Goal: Transaction & Acquisition: Purchase product/service

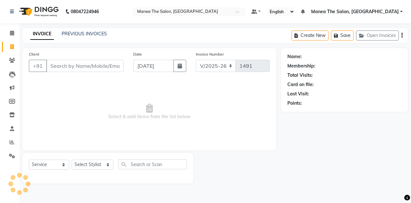
select select "7688"
select select "service"
click at [105, 165] on select "Select Stylist aalam mahfuz [PERSON_NAME] [PERSON_NAME] The Salon, [GEOGRAPHIC_…" at bounding box center [93, 165] width 42 height 10
select select "89010"
click at [72, 160] on select "Select Stylist aalam mahfuz [PERSON_NAME] [PERSON_NAME] The Salon, [GEOGRAPHIC_…" at bounding box center [93, 165] width 42 height 10
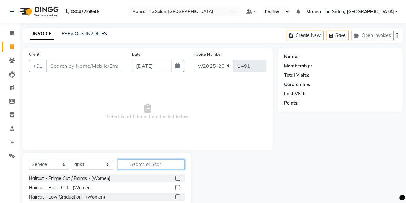
click at [131, 164] on input "text" at bounding box center [151, 164] width 67 height 10
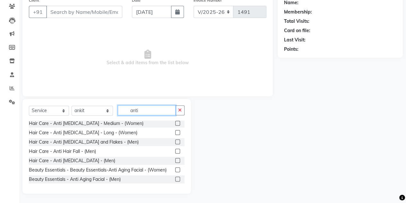
scroll to position [65, 0]
type input "anti"
click at [175, 158] on label at bounding box center [177, 160] width 5 height 5
click at [175, 159] on input "checkbox" at bounding box center [177, 161] width 4 height 4
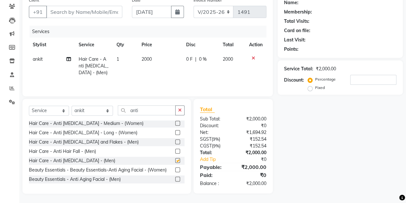
checkbox input "false"
click at [152, 109] on input "anti" at bounding box center [147, 110] width 58 height 10
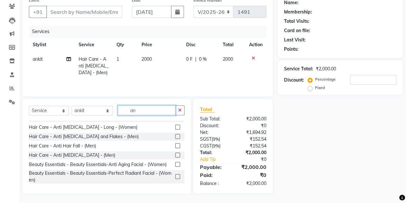
type input "a"
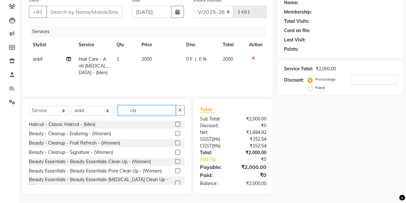
scroll to position [54, 0]
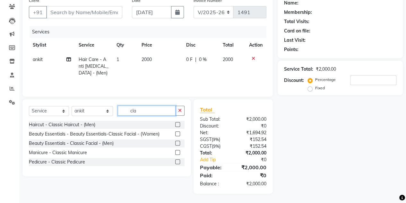
type input "cla"
click at [177, 125] on label at bounding box center [177, 124] width 5 height 5
click at [177, 125] on input "checkbox" at bounding box center [177, 125] width 4 height 4
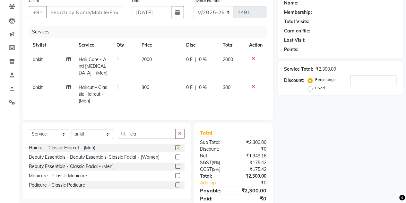
checkbox input "false"
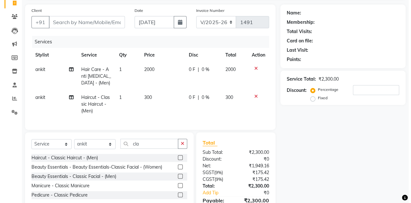
scroll to position [0, 0]
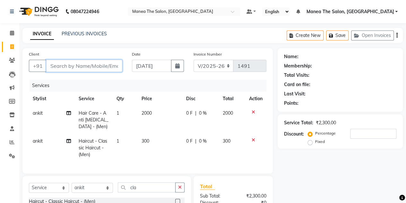
click at [85, 64] on input "Client" at bounding box center [84, 66] width 76 height 12
click at [87, 66] on input "Client" at bounding box center [84, 66] width 76 height 12
type input "9"
type input "0"
type input "9886223678"
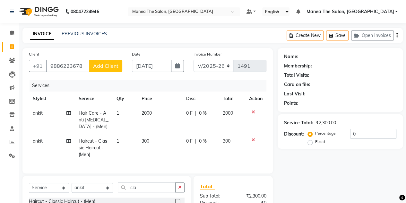
click at [105, 69] on button "Add Client" at bounding box center [105, 66] width 33 height 12
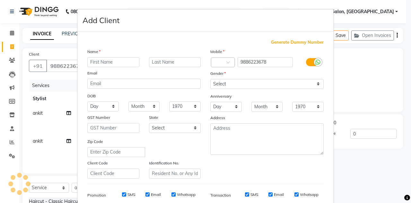
click at [105, 69] on div "Name Email DOB Day 01 02 03 04 05 06 07 08 09 10 11 12 13 14 15 16 17 18 19 20 …" at bounding box center [143, 113] width 123 height 130
click at [111, 63] on input "text" at bounding box center [113, 62] width 52 height 10
type input "Sunny"
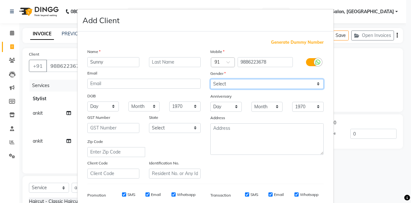
click at [227, 81] on select "Select [DEMOGRAPHIC_DATA] [DEMOGRAPHIC_DATA] Other Prefer Not To Say" at bounding box center [266, 84] width 113 height 10
select select "[DEMOGRAPHIC_DATA]"
click at [210, 79] on select "Select [DEMOGRAPHIC_DATA] [DEMOGRAPHIC_DATA] Other Prefer Not To Say" at bounding box center [266, 84] width 113 height 10
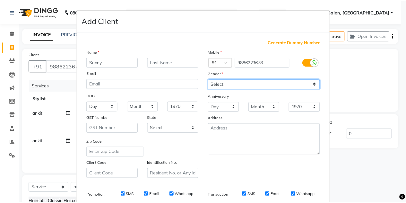
scroll to position [92, 0]
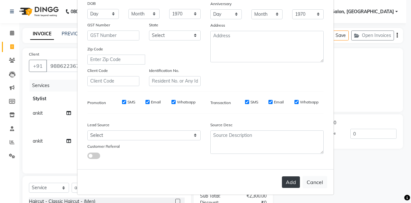
click at [289, 178] on button "Add" at bounding box center [291, 182] width 18 height 12
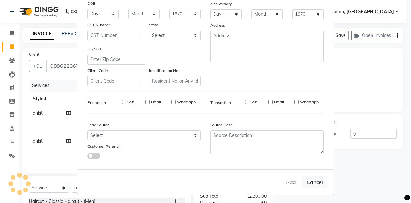
select select
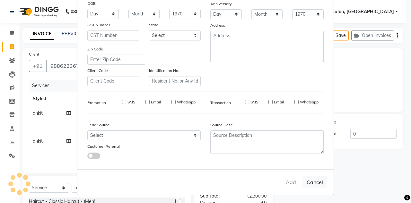
select select
checkbox input "false"
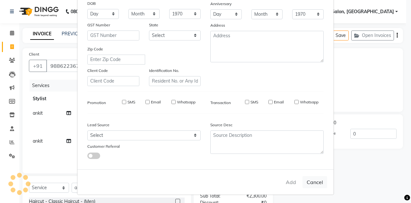
checkbox input "false"
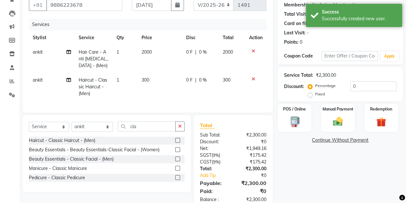
scroll to position [82, 0]
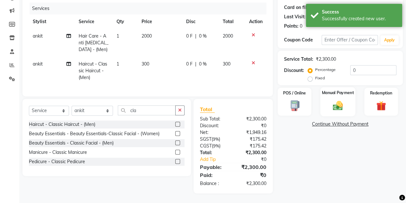
click at [330, 108] on div "Manual Payment" at bounding box center [337, 101] width 35 height 29
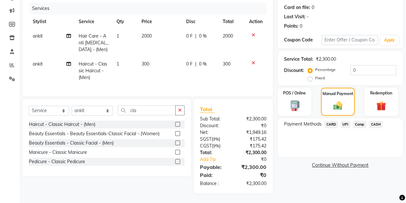
click at [377, 121] on span "CASH" at bounding box center [376, 124] width 14 height 7
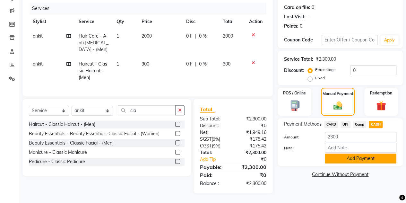
click at [334, 154] on button "Add Payment" at bounding box center [361, 158] width 72 height 10
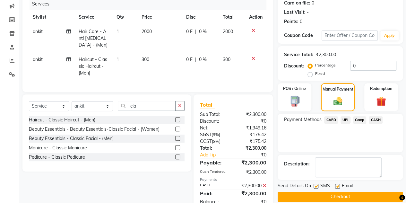
scroll to position [104, 0]
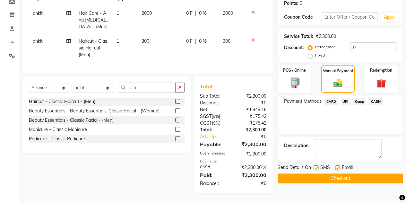
click at [331, 173] on button "Checkout" at bounding box center [340, 178] width 125 height 10
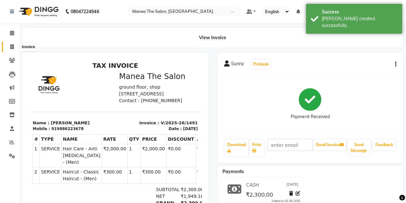
click at [13, 47] on icon at bounding box center [12, 46] width 4 height 5
select select "7688"
select select "service"
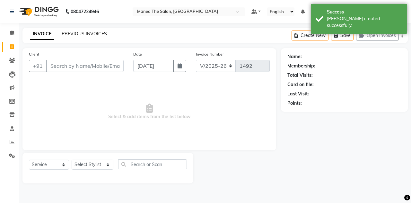
click at [86, 34] on link "PREVIOUS INVOICES" at bounding box center [84, 34] width 45 height 6
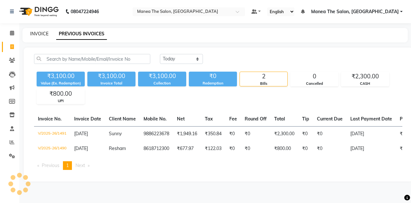
click at [39, 33] on link "INVOICE" at bounding box center [39, 34] width 18 height 6
select select "7688"
select select "service"
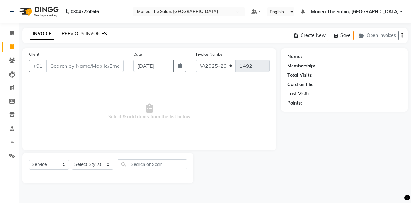
click at [80, 34] on link "PREVIOUS INVOICES" at bounding box center [84, 34] width 45 height 6
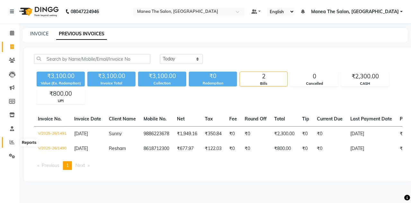
click at [10, 139] on span at bounding box center [11, 142] width 11 height 7
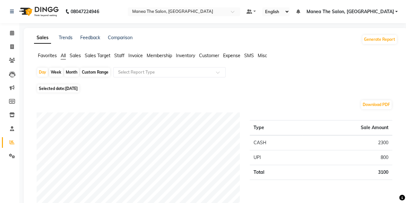
click at [119, 56] on span "Staff" at bounding box center [119, 56] width 10 height 6
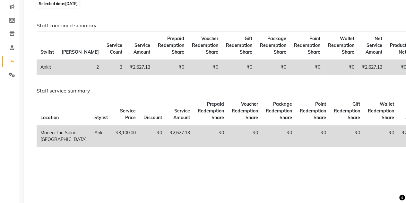
scroll to position [81, 0]
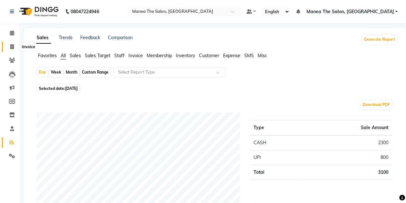
click at [10, 45] on icon at bounding box center [12, 46] width 4 height 5
select select "service"
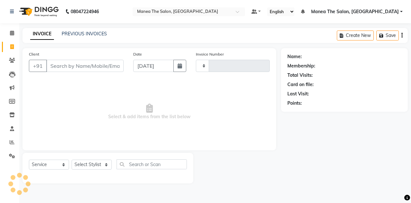
type input "1492"
select select "7688"
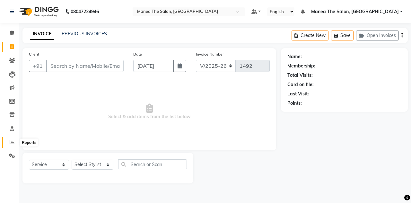
click at [11, 142] on icon at bounding box center [12, 142] width 5 height 5
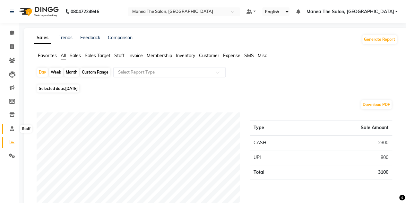
click at [11, 126] on icon at bounding box center [12, 128] width 4 height 5
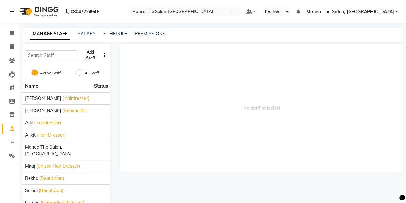
click at [88, 56] on button "Add Staff" at bounding box center [90, 55] width 21 height 17
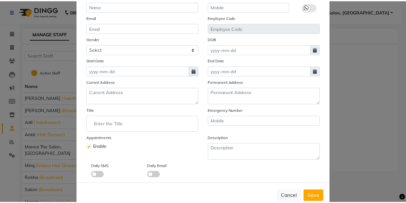
scroll to position [64, 0]
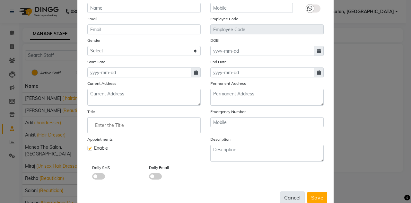
click at [286, 197] on button "Cancel" at bounding box center [292, 197] width 25 height 12
checkbox input "false"
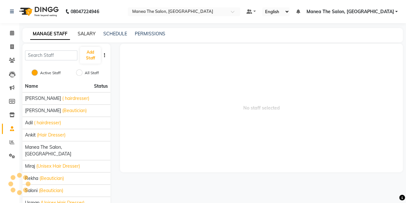
click at [89, 32] on link "SALARY" at bounding box center [87, 34] width 18 height 6
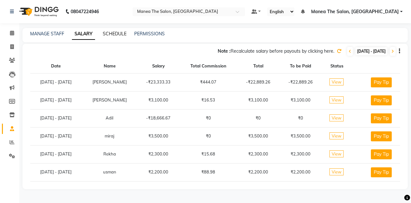
click at [124, 34] on link "SCHEDULE" at bounding box center [115, 34] width 24 height 6
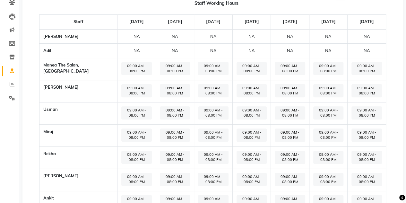
scroll to position [49, 0]
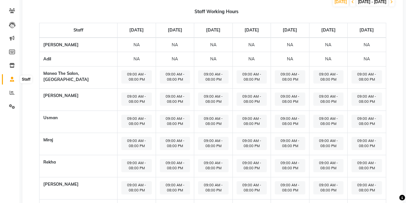
click at [13, 79] on icon at bounding box center [12, 79] width 4 height 5
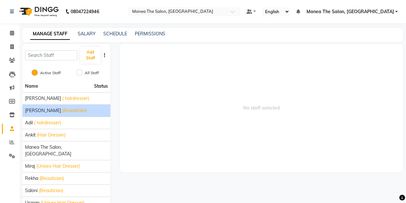
scroll to position [25, 0]
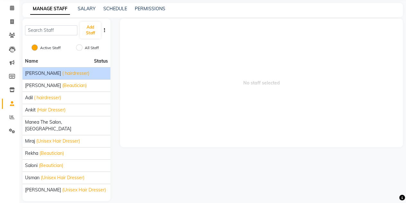
click at [28, 74] on span "[PERSON_NAME]" at bounding box center [43, 73] width 36 height 7
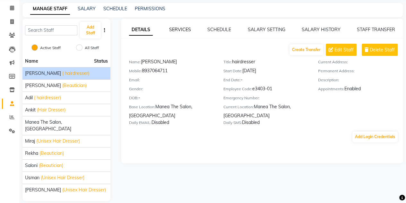
click at [180, 29] on link "SERVICES" at bounding box center [180, 30] width 22 height 6
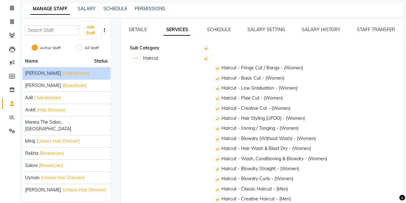
checkbox input "true"
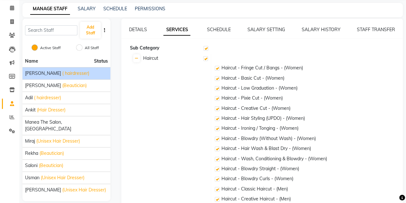
checkbox input "true"
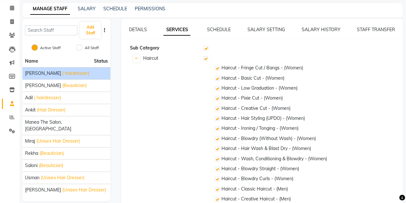
checkbox input "true"
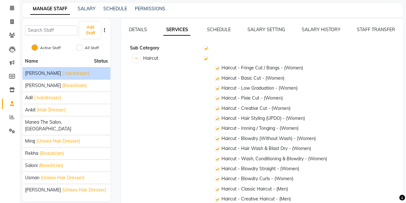
checkbox input "true"
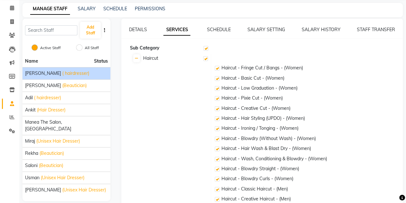
checkbox input "true"
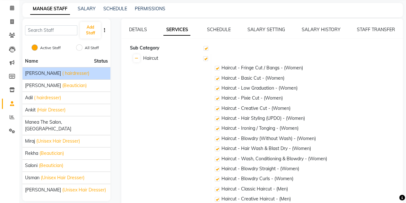
checkbox input "true"
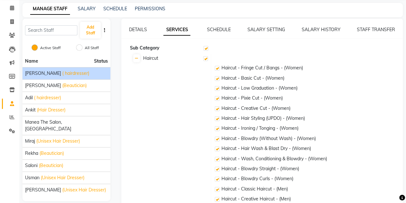
checkbox input "true"
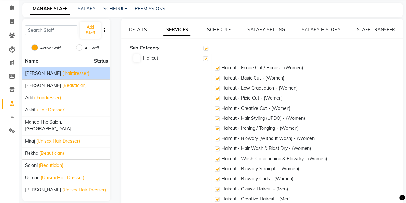
checkbox input "true"
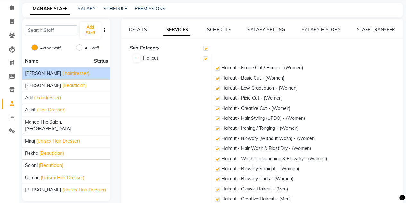
checkbox input "true"
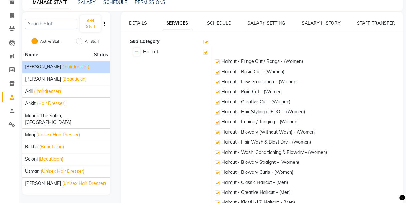
scroll to position [0, 0]
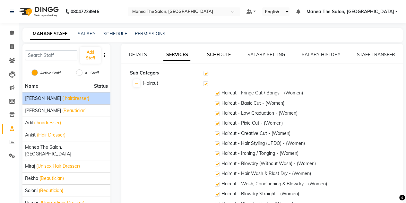
click at [220, 53] on link "SCHEDULE" at bounding box center [219, 55] width 24 height 6
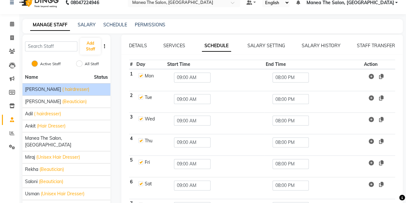
scroll to position [9, 0]
click at [263, 45] on link "SALARY SETTING" at bounding box center [266, 46] width 38 height 6
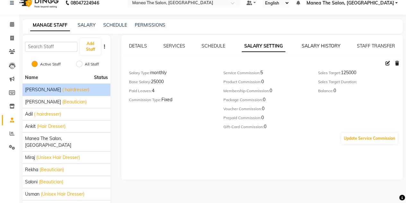
click at [319, 45] on link "SALARY HISTORY" at bounding box center [321, 46] width 39 height 6
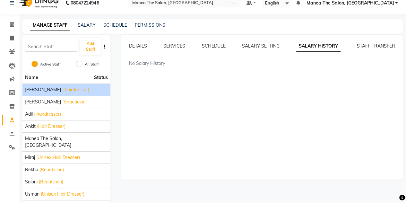
click at [48, 25] on link "MANAGE STAFF" at bounding box center [50, 26] width 40 height 12
click at [12, 36] on icon at bounding box center [12, 38] width 4 height 5
select select "service"
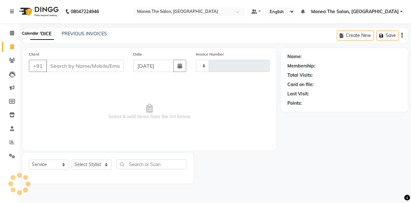
type input "1492"
select select "7688"
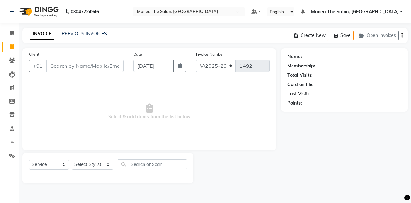
click at [67, 63] on input "Client" at bounding box center [84, 66] width 77 height 12
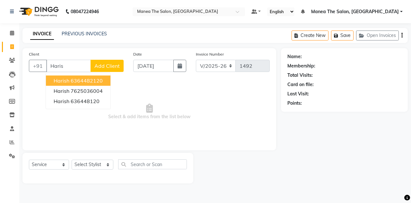
click at [94, 79] on ngb-highlight "6364482120" at bounding box center [87, 80] width 32 height 6
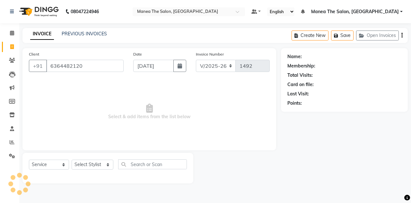
type input "6364482120"
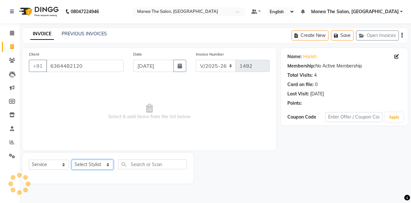
click at [101, 163] on select "Select Stylist aalam mahfuz [PERSON_NAME] [PERSON_NAME] The Salon, [GEOGRAPHIC_…" at bounding box center [93, 165] width 42 height 10
select select "80475"
click at [72, 160] on select "Select Stylist aalam mahfuz [PERSON_NAME] [PERSON_NAME] The Salon, [GEOGRAPHIC_…" at bounding box center [93, 165] width 42 height 10
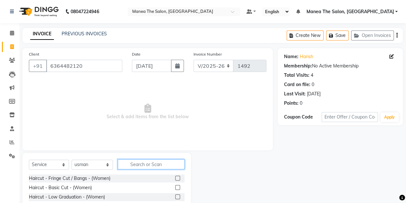
click at [143, 163] on input "text" at bounding box center [151, 164] width 67 height 10
type input "cr"
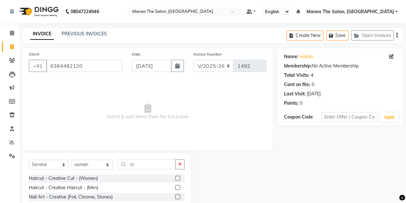
click at [175, 187] on label at bounding box center [177, 187] width 5 height 5
click at [175, 187] on input "checkbox" at bounding box center [177, 188] width 4 height 4
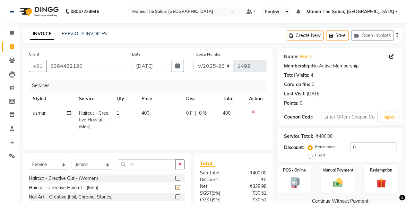
checkbox input "false"
click at [145, 163] on input "cr" at bounding box center [147, 164] width 58 height 10
type input "c"
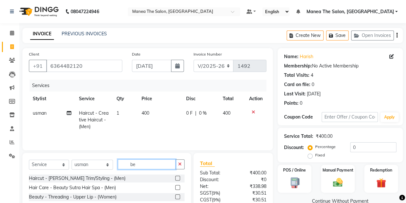
type input "be"
click at [175, 177] on label at bounding box center [177, 178] width 5 height 5
click at [175, 177] on input "checkbox" at bounding box center [177, 178] width 4 height 4
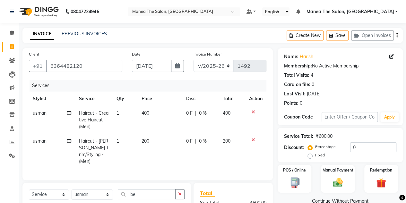
checkbox input "false"
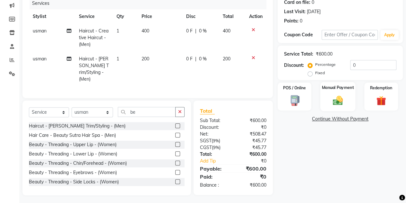
click at [347, 98] on div "Manual Payment" at bounding box center [337, 96] width 35 height 29
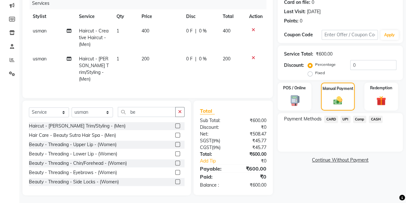
click at [374, 118] on span "CASH" at bounding box center [376, 119] width 14 height 7
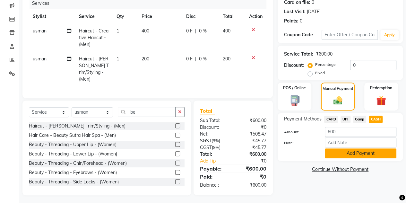
click at [367, 153] on button "Add Payment" at bounding box center [361, 153] width 72 height 10
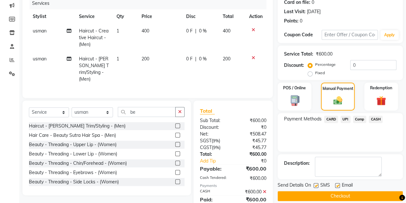
scroll to position [104, 0]
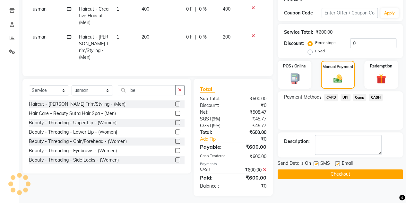
click at [359, 174] on button "Checkout" at bounding box center [340, 174] width 125 height 10
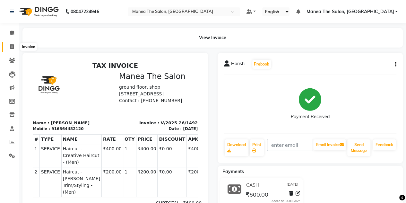
click at [13, 49] on icon at bounding box center [12, 46] width 4 height 5
select select "service"
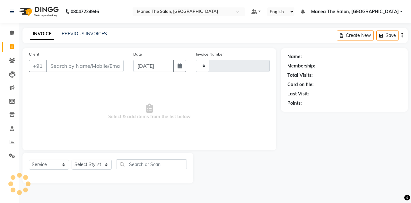
type input "1493"
select select "7688"
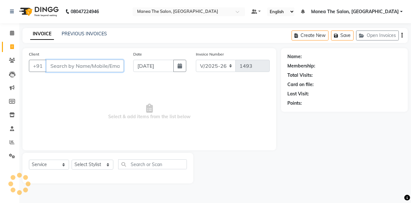
click at [97, 66] on input "Client" at bounding box center [84, 66] width 77 height 12
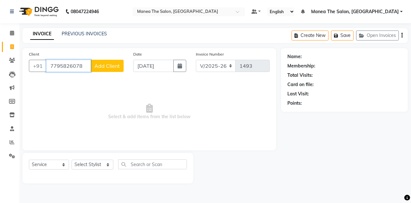
type input "7795826078"
click at [102, 68] on span "Add Client" at bounding box center [106, 66] width 25 height 6
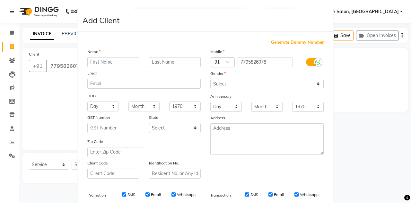
click at [107, 65] on input "text" at bounding box center [113, 62] width 52 height 10
type input "Usman"
click at [221, 84] on select "Select [DEMOGRAPHIC_DATA] [DEMOGRAPHIC_DATA] Other Prefer Not To Say" at bounding box center [266, 84] width 113 height 10
select select "[DEMOGRAPHIC_DATA]"
click at [210, 79] on select "Select [DEMOGRAPHIC_DATA] [DEMOGRAPHIC_DATA] Other Prefer Not To Say" at bounding box center [266, 84] width 113 height 10
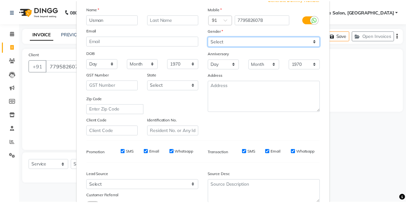
scroll to position [92, 0]
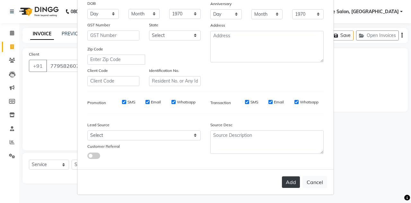
click at [284, 181] on button "Add" at bounding box center [291, 182] width 18 height 12
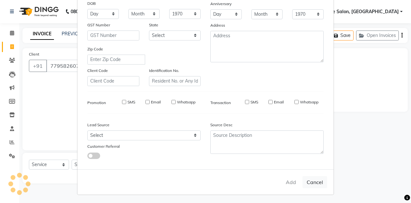
select select
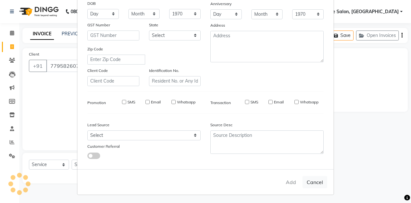
select select
checkbox input "false"
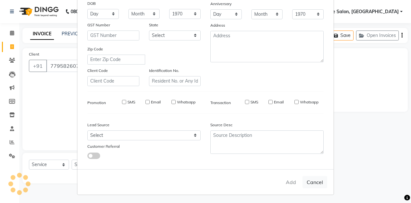
checkbox input "false"
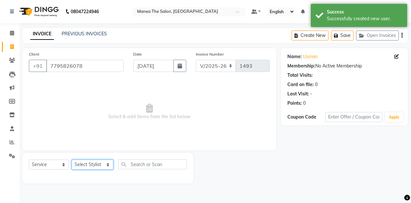
click at [109, 162] on select "Select Stylist aalam mahfuz [PERSON_NAME] [PERSON_NAME] The Salon, [GEOGRAPHIC_…" at bounding box center [93, 165] width 42 height 10
select select "89010"
click at [72, 160] on select "Select Stylist aalam mahfuz [PERSON_NAME] [PERSON_NAME] The Salon, [GEOGRAPHIC_…" at bounding box center [93, 165] width 42 height 10
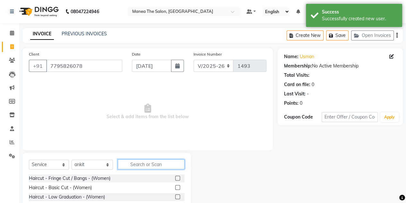
click at [149, 166] on input "text" at bounding box center [151, 164] width 67 height 10
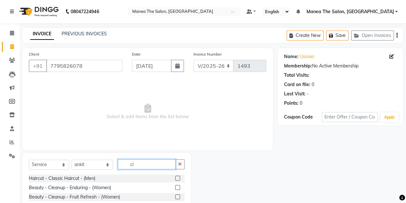
type input "cl"
click at [175, 176] on label at bounding box center [177, 178] width 5 height 5
click at [175, 176] on input "checkbox" at bounding box center [177, 178] width 4 height 4
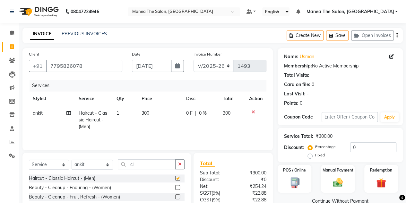
checkbox input "false"
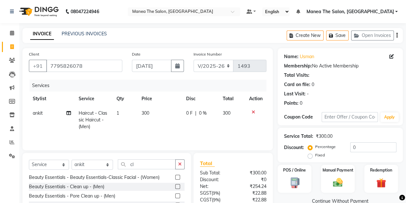
scroll to position [54, 0]
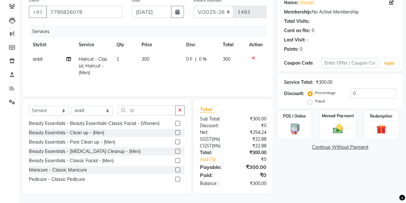
click at [333, 126] on img at bounding box center [338, 129] width 16 height 12
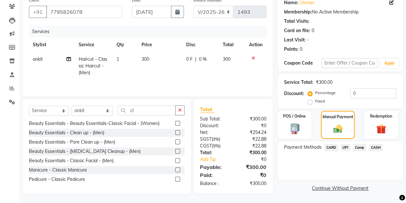
click at [376, 147] on span "CASH" at bounding box center [376, 147] width 14 height 7
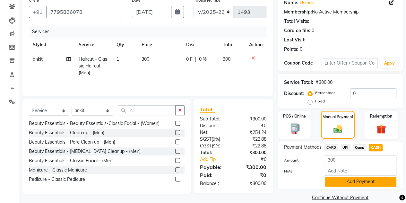
click at [340, 178] on button "Add Payment" at bounding box center [361, 182] width 72 height 10
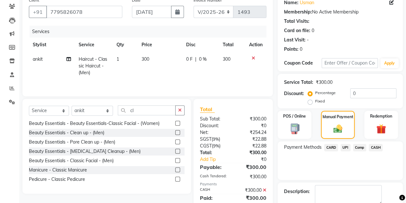
scroll to position [89, 0]
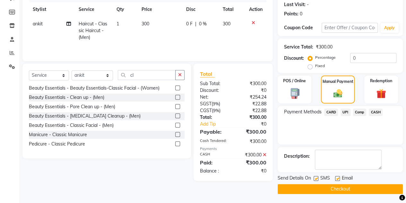
click at [335, 188] on button "Checkout" at bounding box center [340, 189] width 125 height 10
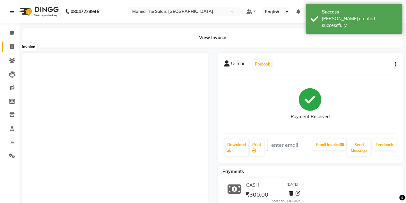
click at [12, 47] on icon at bounding box center [12, 46] width 4 height 5
select select "service"
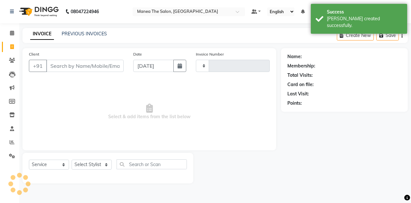
type input "1494"
select select "7688"
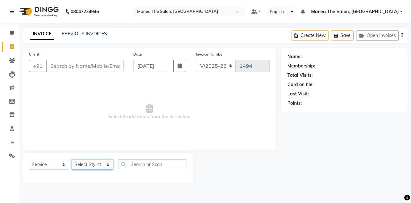
click at [104, 164] on select "Select Stylist aalam mahfuz [PERSON_NAME] [PERSON_NAME] The Salon, [GEOGRAPHIC_…" at bounding box center [93, 165] width 42 height 10
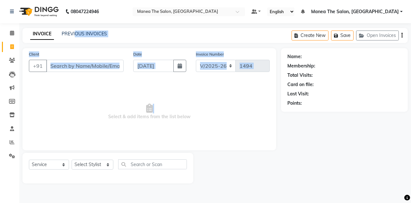
drag, startPoint x: 54, startPoint y: 119, endPoint x: 75, endPoint y: 30, distance: 91.8
click at [75, 30] on main "INVOICE PREVIOUS INVOICES Create New Save Open Invoices Client +91 Date [DATE] …" at bounding box center [215, 110] width 392 height 165
click at [75, 30] on div "INVOICE PREVIOUS INVOICES Create New Save Open Invoices" at bounding box center [214, 35] width 385 height 15
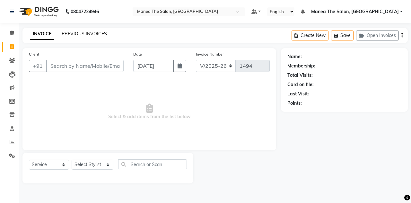
click at [75, 34] on link "PREVIOUS INVOICES" at bounding box center [84, 34] width 45 height 6
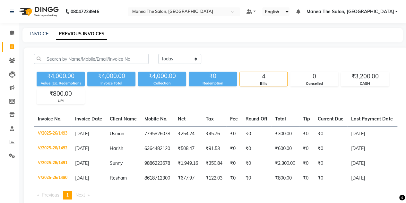
scroll to position [22, 0]
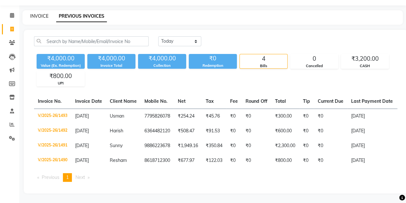
click at [39, 13] on link "INVOICE" at bounding box center [39, 16] width 18 height 6
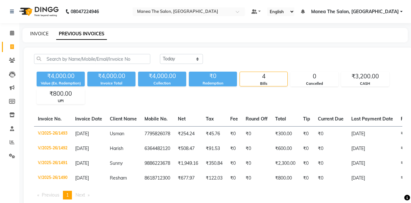
select select "service"
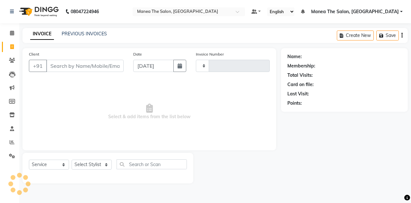
type input "1494"
select select "7688"
